Goal: Book appointment/travel/reservation

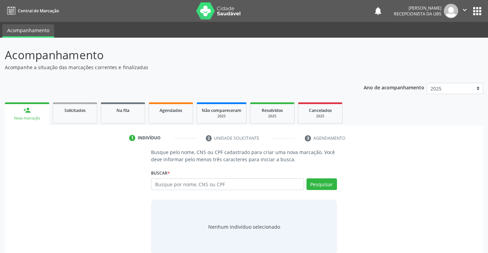
click at [182, 184] on input "text" at bounding box center [227, 184] width 153 height 12
type input "700003971327200"
click at [329, 184] on button "Pesquisar" at bounding box center [321, 184] width 30 height 12
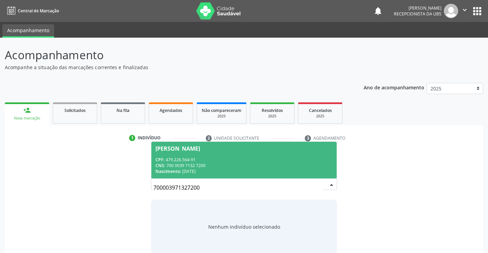
click at [185, 160] on div "CPF: 479.226.564-91" at bounding box center [243, 160] width 177 height 6
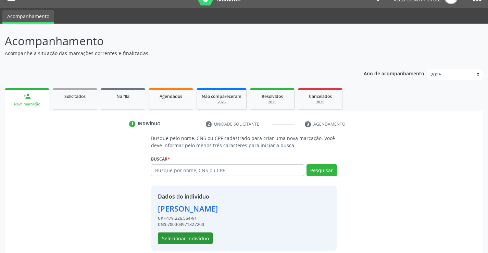
scroll to position [22, 0]
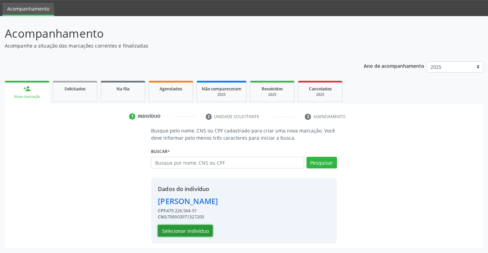
click at [183, 230] on button "Selecionar indivíduo" at bounding box center [185, 231] width 55 height 12
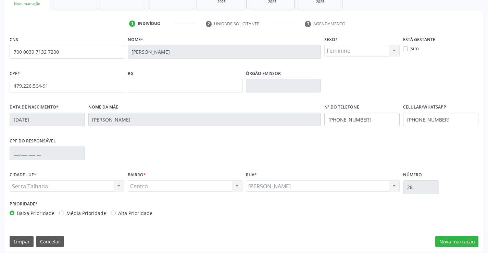
scroll to position [118, 0]
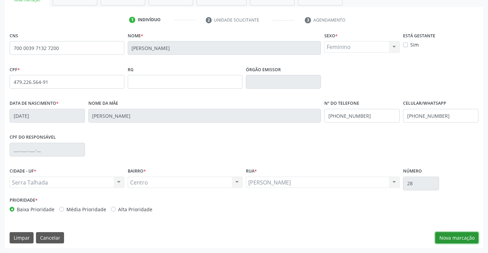
click at [467, 238] on button "Nova marcação" at bounding box center [456, 238] width 43 height 12
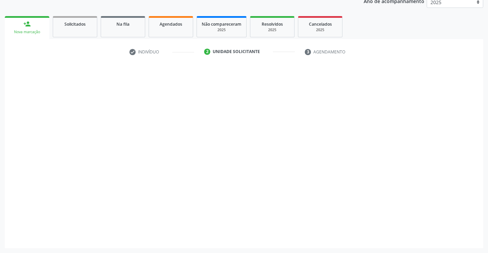
scroll to position [86, 0]
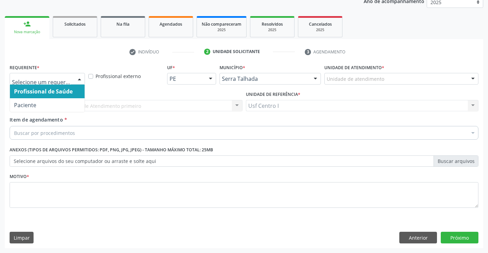
click at [81, 79] on div at bounding box center [79, 79] width 10 height 12
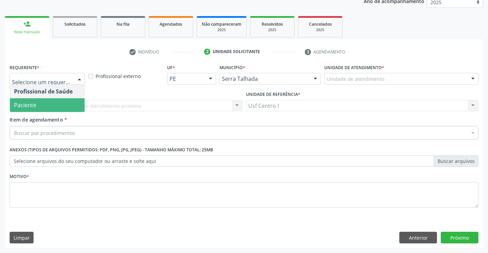
click at [38, 108] on span "Paciente" at bounding box center [47, 105] width 75 height 14
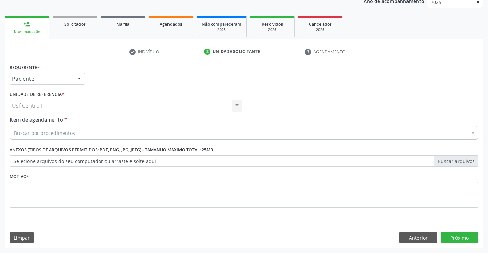
click at [34, 137] on div "Buscar por procedimentos" at bounding box center [244, 133] width 469 height 14
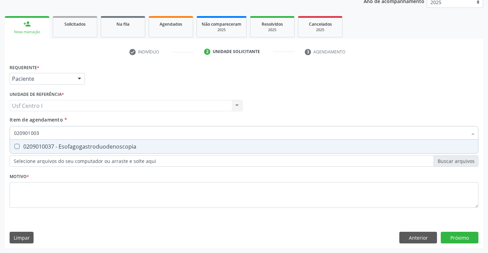
type input "0209010037"
click at [15, 146] on Esofagogastroduodenoscopia at bounding box center [16, 146] width 5 height 5
click at [14, 146] on Esofagogastroduodenoscopia "checkbox" at bounding box center [12, 146] width 4 height 4
checkbox Esofagogastroduodenoscopia "true"
click at [25, 192] on div "Requerente * Paciente Profissional de Saúde Paciente Nenhum resultado encontrad…" at bounding box center [244, 139] width 469 height 155
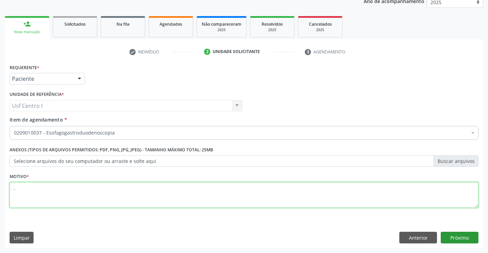
type textarea ","
click at [458, 240] on button "Próximo" at bounding box center [460, 238] width 38 height 12
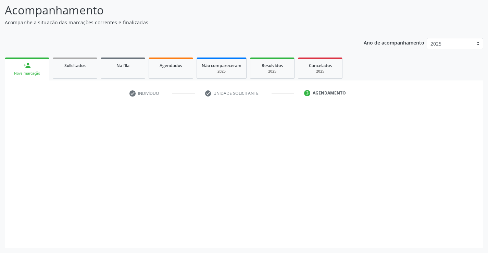
scroll to position [45, 0]
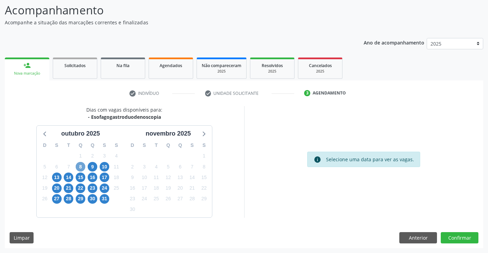
click at [81, 169] on span "8" at bounding box center [81, 167] width 10 height 10
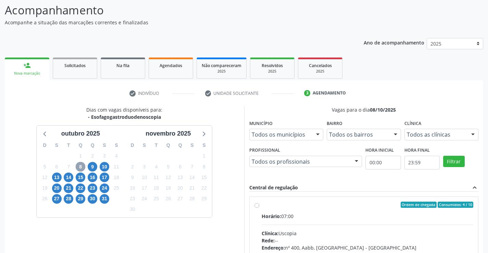
scroll to position [79, 0]
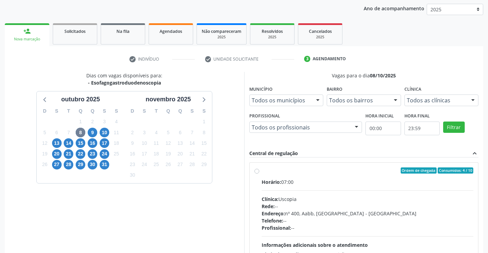
click at [262, 173] on label "Ordem de chegada Consumidos: 4 / 10 Horário: 07:00 Clínica: Uscopia Rede: -- En…" at bounding box center [368, 219] width 212 height 105
click at [258, 173] on input "Ordem de chegada Consumidos: 4 / 10 Horário: 07:00 Clínica: Uscopia Rede: -- En…" at bounding box center [256, 170] width 5 height 6
radio input "true"
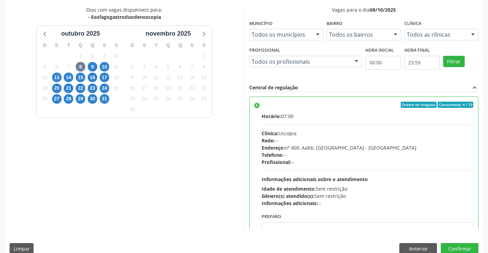
scroll to position [156, 0]
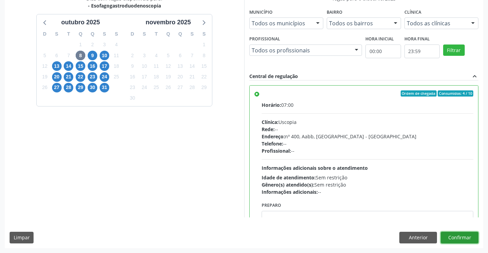
click at [471, 237] on button "Confirmar" at bounding box center [460, 238] width 38 height 12
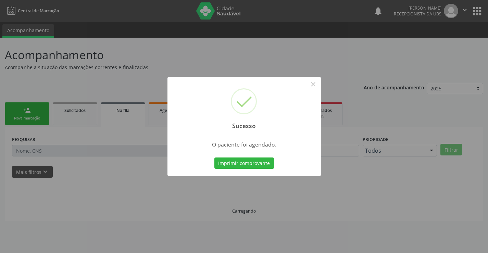
scroll to position [0, 0]
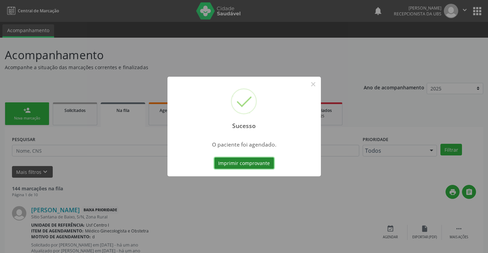
click at [258, 163] on button "Imprimir comprovante" at bounding box center [244, 163] width 60 height 12
